Goal: Browse casually

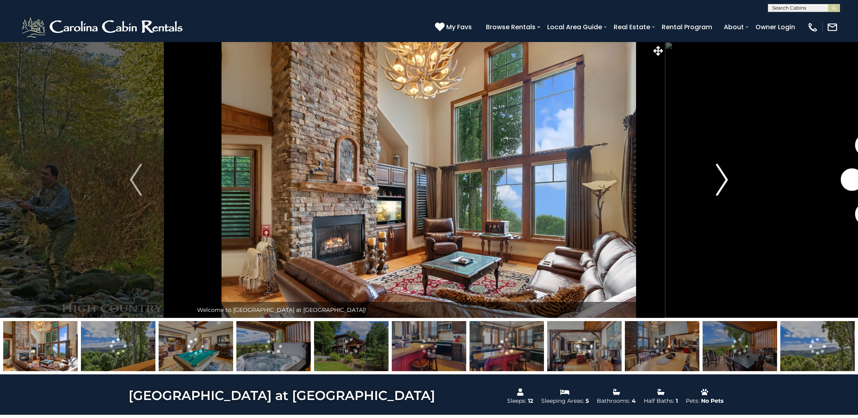
click at [721, 181] on img "Next" at bounding box center [722, 180] width 12 height 32
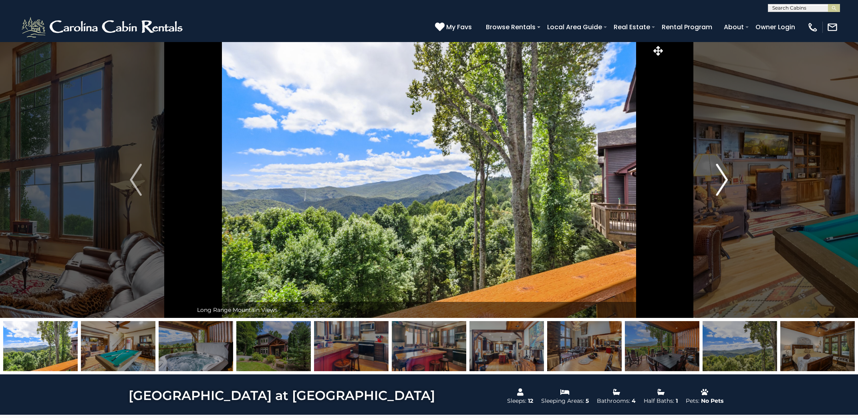
click at [721, 181] on img "Next" at bounding box center [722, 180] width 12 height 32
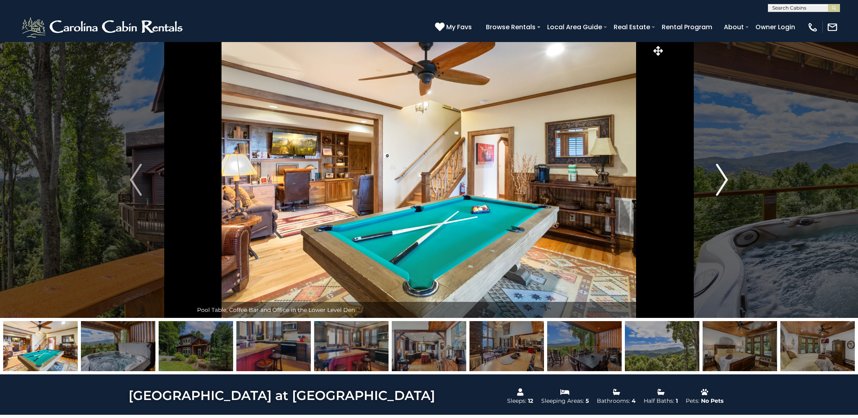
click at [721, 181] on img "Next" at bounding box center [722, 180] width 12 height 32
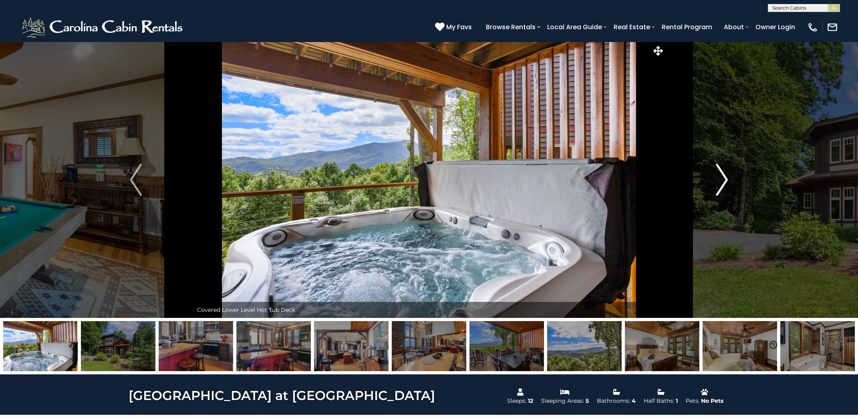
click at [721, 179] on img "Next" at bounding box center [722, 180] width 12 height 32
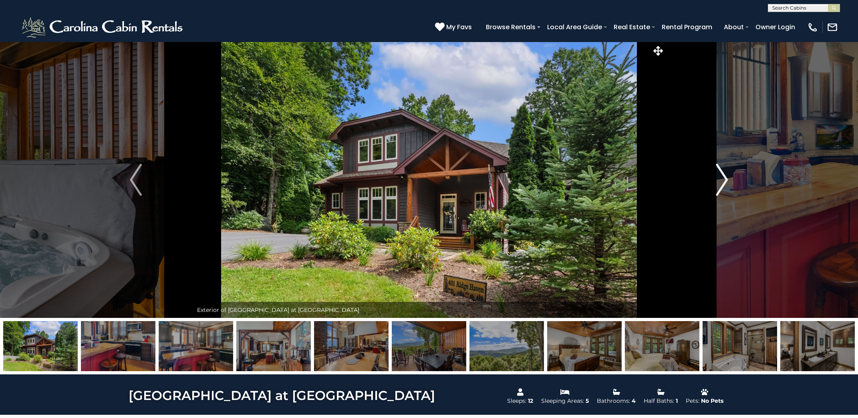
click at [721, 179] on img "Next" at bounding box center [722, 180] width 12 height 32
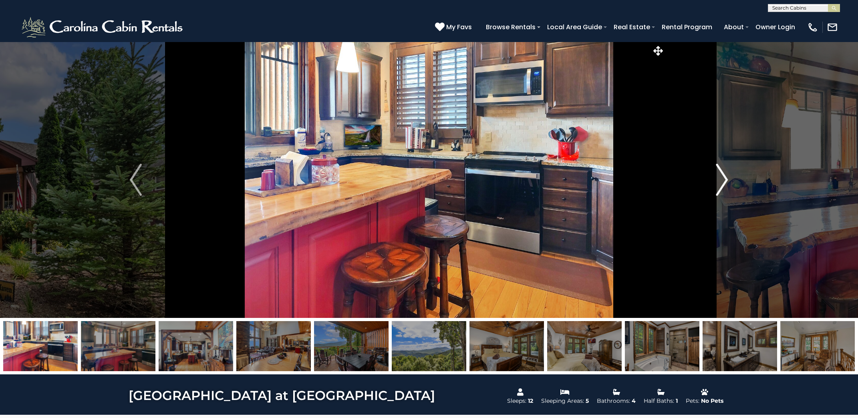
click at [721, 179] on img "Next" at bounding box center [722, 180] width 12 height 32
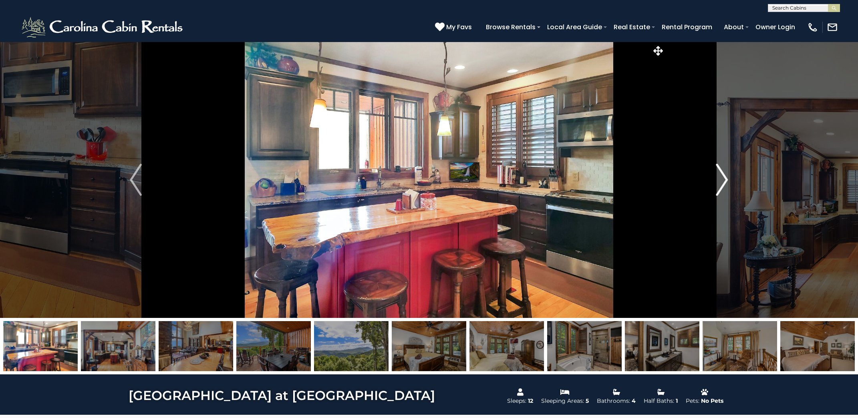
click at [721, 179] on img "Next" at bounding box center [722, 180] width 12 height 32
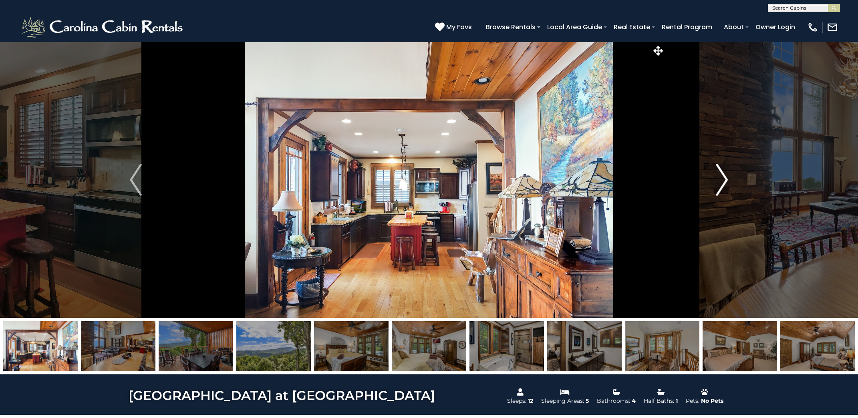
click at [721, 179] on img "Next" at bounding box center [722, 180] width 12 height 32
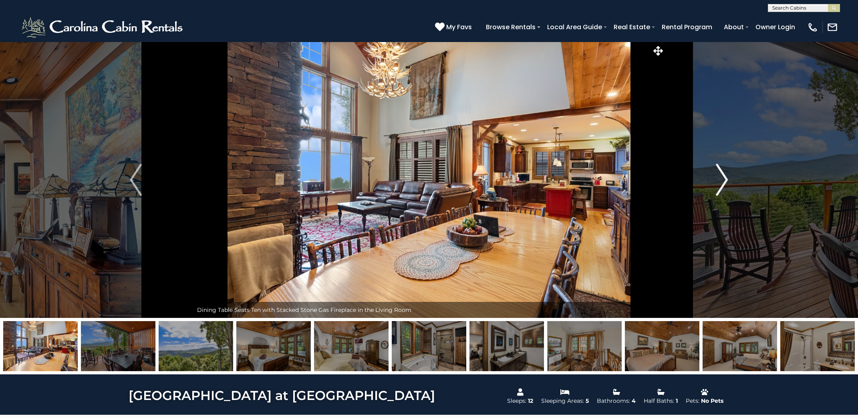
click at [721, 179] on img "Next" at bounding box center [722, 180] width 12 height 32
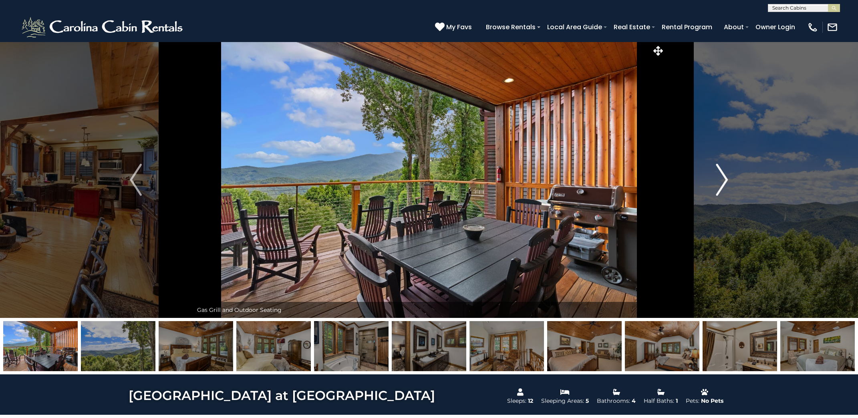
click at [721, 179] on img "Next" at bounding box center [722, 180] width 12 height 32
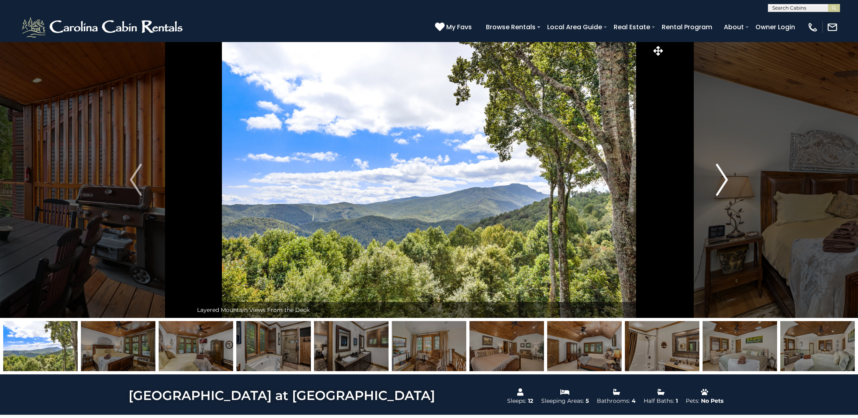
click at [721, 179] on img "Next" at bounding box center [722, 180] width 12 height 32
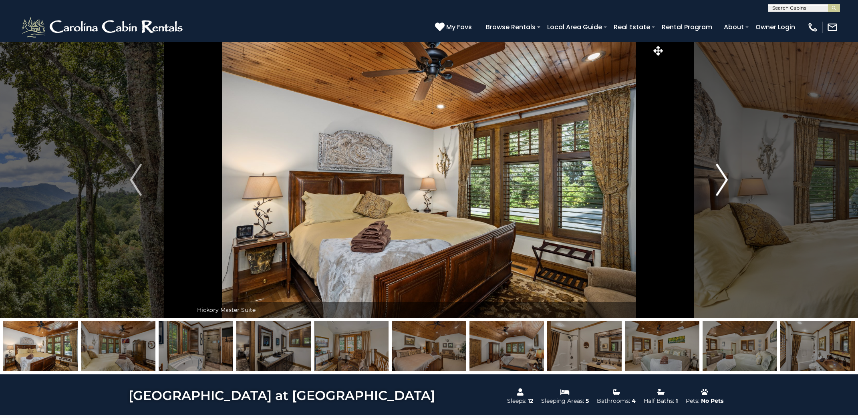
click at [721, 179] on img "Next" at bounding box center [722, 180] width 12 height 32
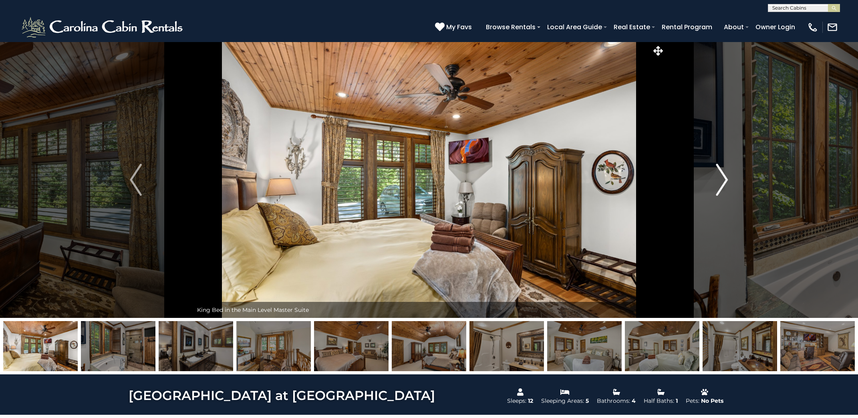
click at [721, 179] on img "Next" at bounding box center [722, 180] width 12 height 32
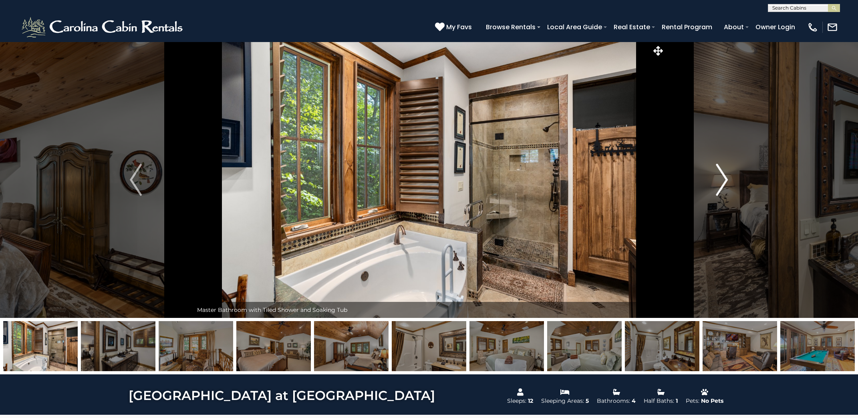
click at [721, 179] on img "Next" at bounding box center [722, 180] width 12 height 32
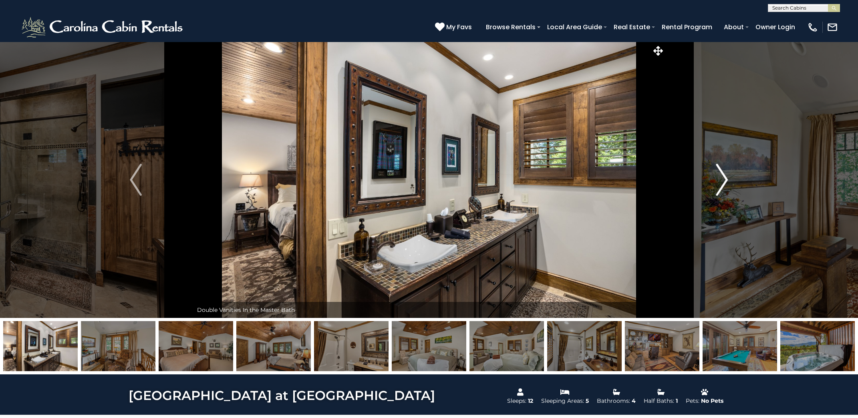
click at [721, 179] on img "Next" at bounding box center [722, 180] width 12 height 32
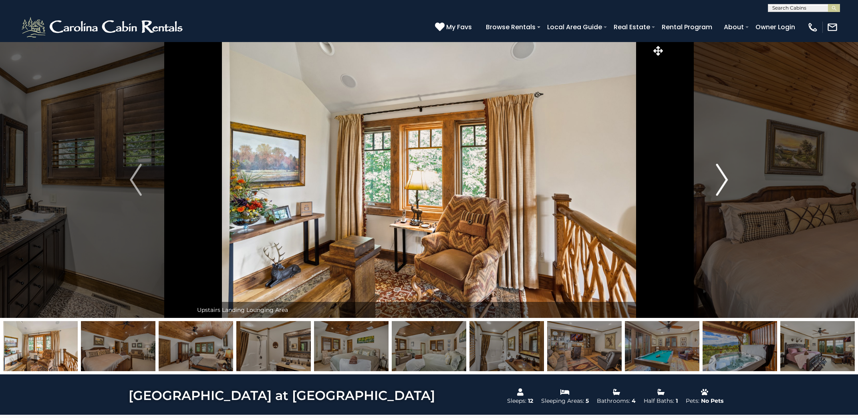
click at [721, 179] on img "Next" at bounding box center [722, 180] width 12 height 32
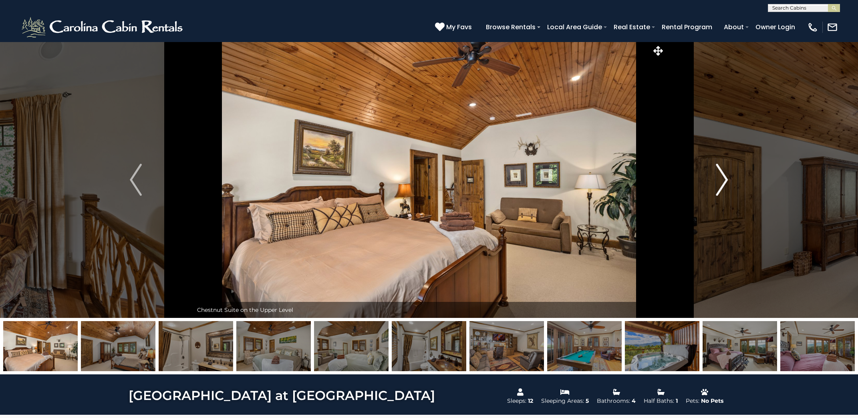
click at [721, 179] on img "Next" at bounding box center [722, 180] width 12 height 32
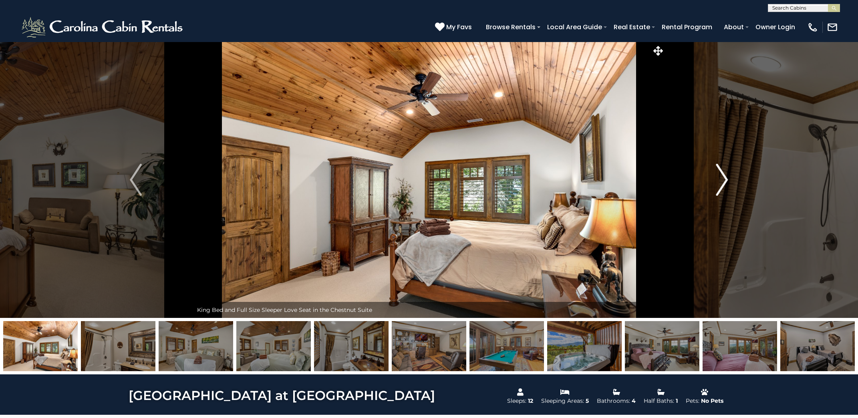
click at [721, 179] on img "Next" at bounding box center [722, 180] width 12 height 32
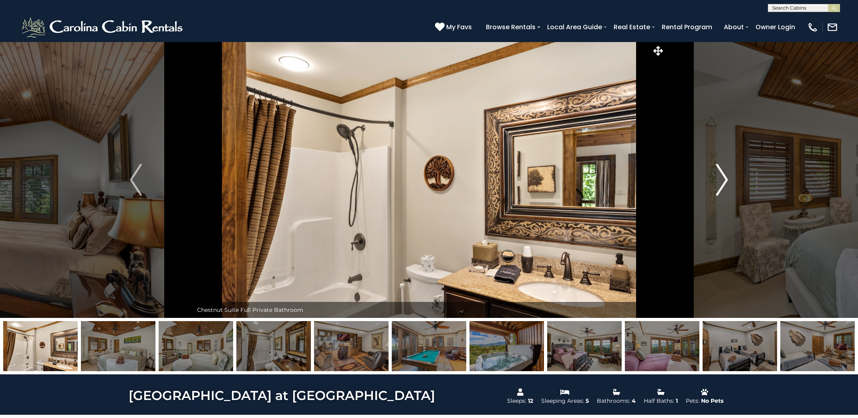
click at [722, 178] on img "Next" at bounding box center [722, 180] width 12 height 32
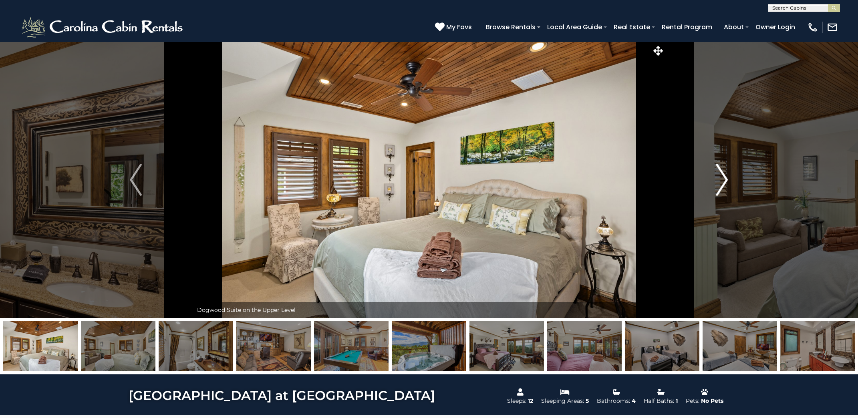
click at [722, 177] on img "Next" at bounding box center [722, 180] width 12 height 32
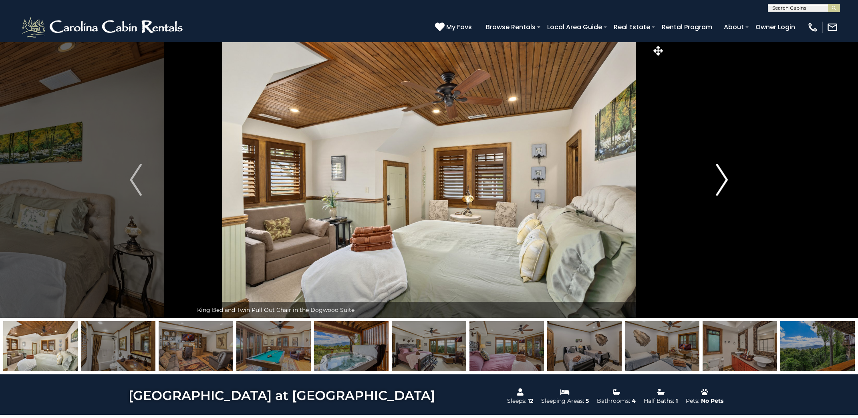
click at [722, 177] on img "Next" at bounding box center [722, 180] width 12 height 32
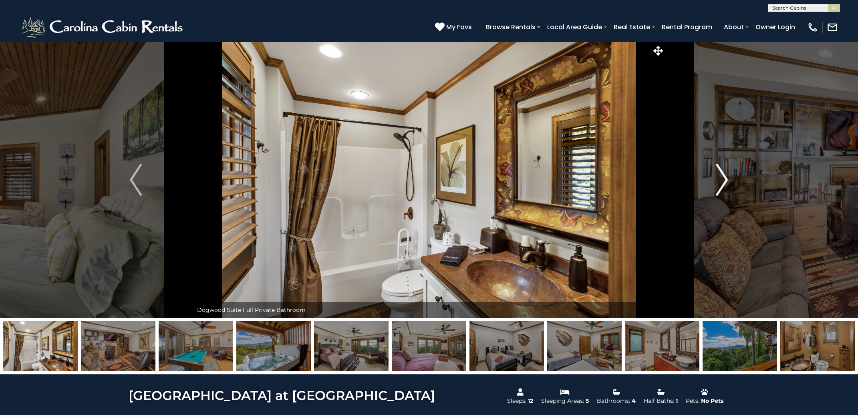
click at [722, 177] on img "Next" at bounding box center [722, 180] width 12 height 32
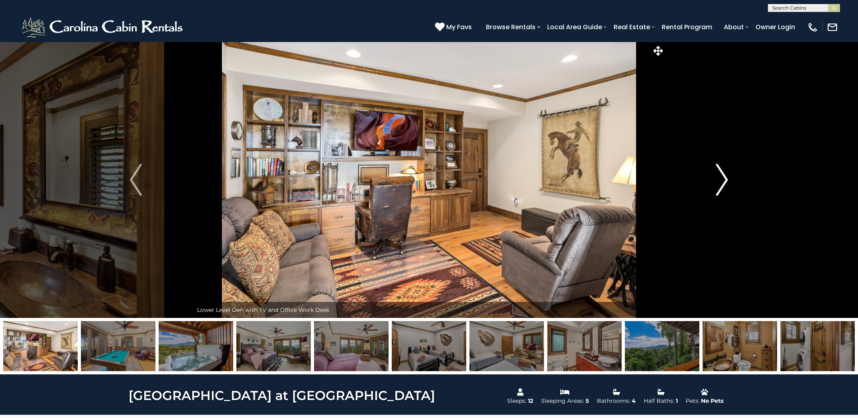
click at [722, 177] on img "Next" at bounding box center [722, 180] width 12 height 32
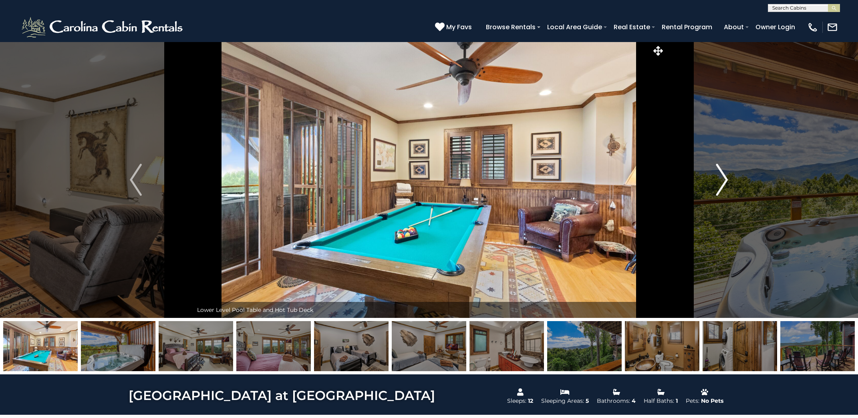
click at [722, 177] on img "Next" at bounding box center [722, 180] width 12 height 32
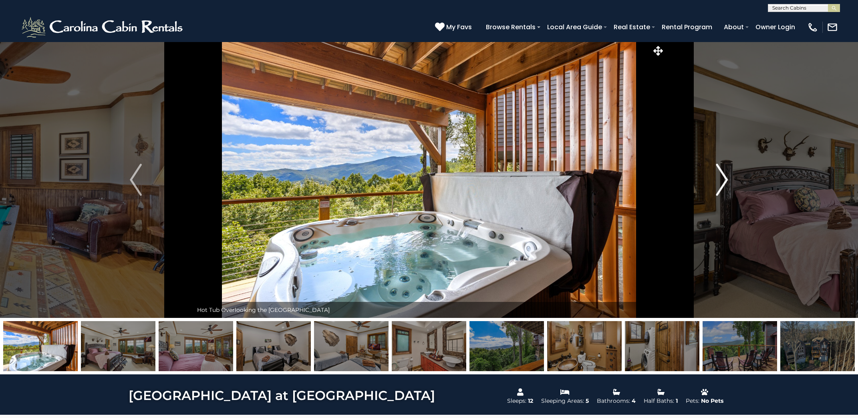
click at [723, 175] on img "Next" at bounding box center [722, 180] width 12 height 32
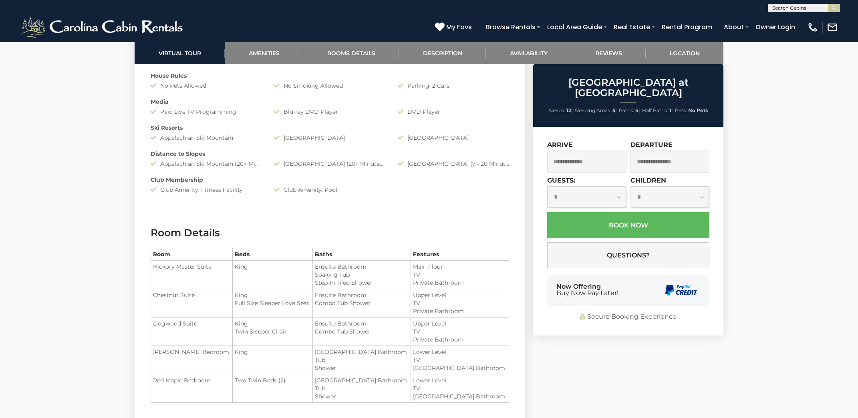
scroll to position [841, 0]
